Goal: Find specific page/section: Find specific page/section

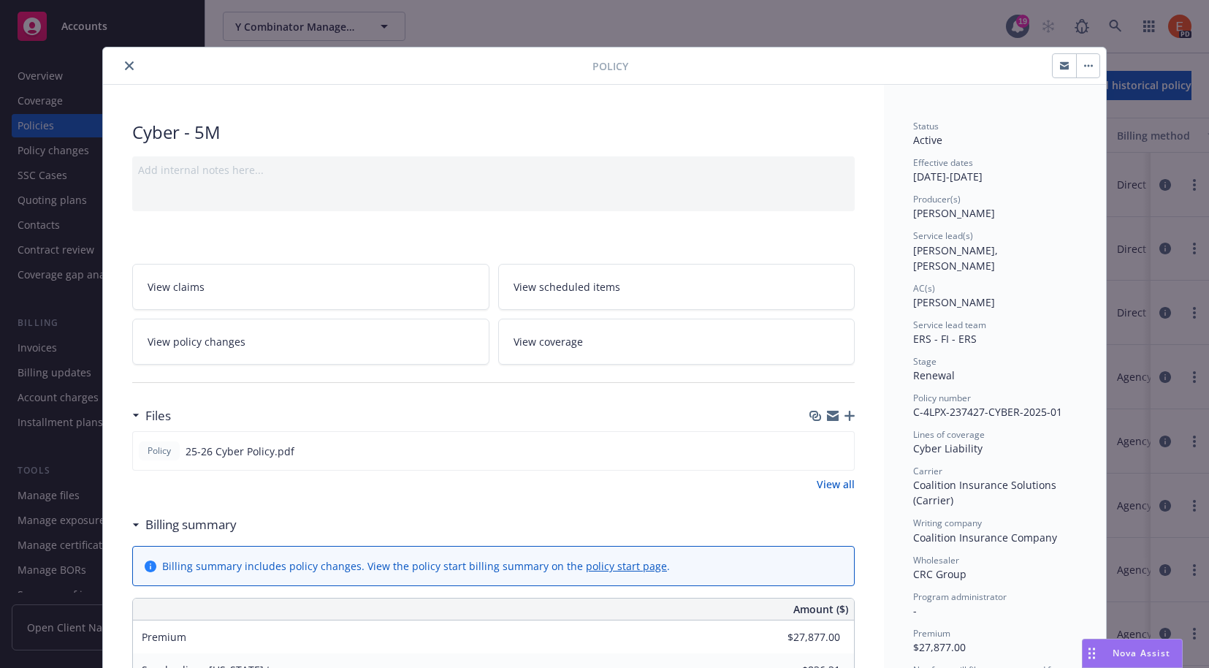
click at [125, 63] on icon "close" at bounding box center [129, 65] width 9 height 9
